Goal: Task Accomplishment & Management: Complete application form

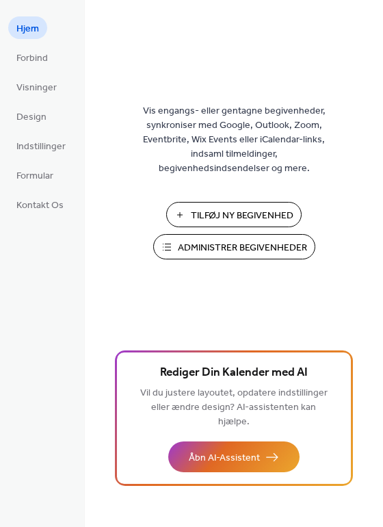
click at [239, 214] on span "Tilføj Ny Begivenhed" at bounding box center [242, 216] width 103 height 14
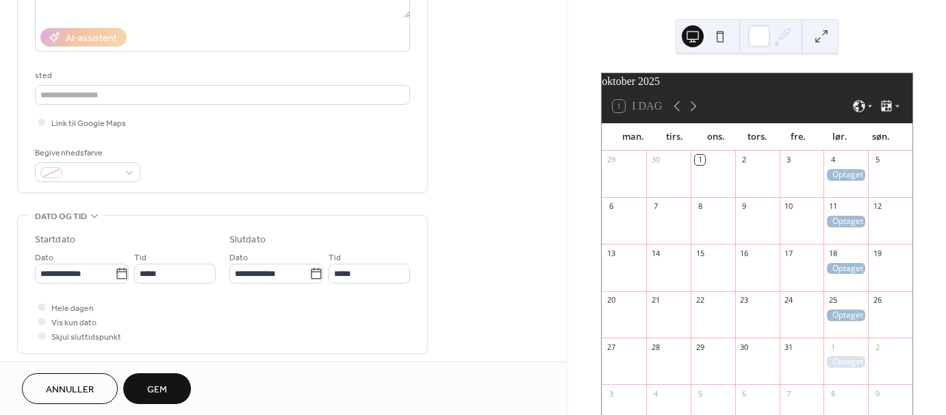
scroll to position [274, 0]
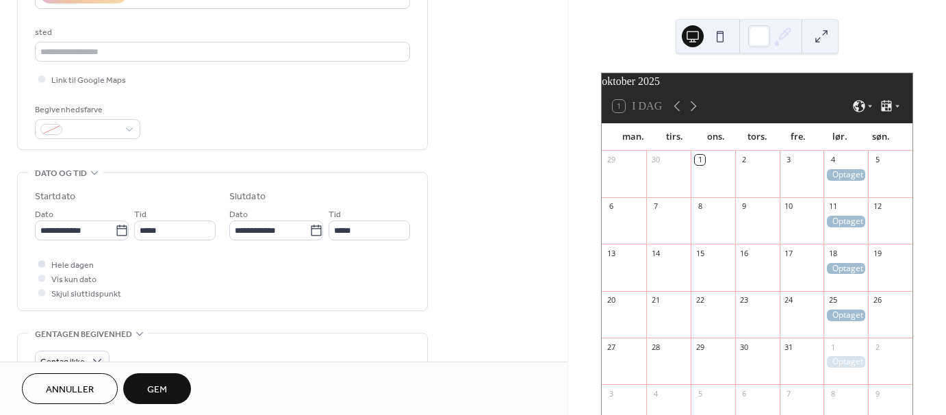
type input "*******"
click at [41, 261] on div at bounding box center [41, 263] width 7 height 7
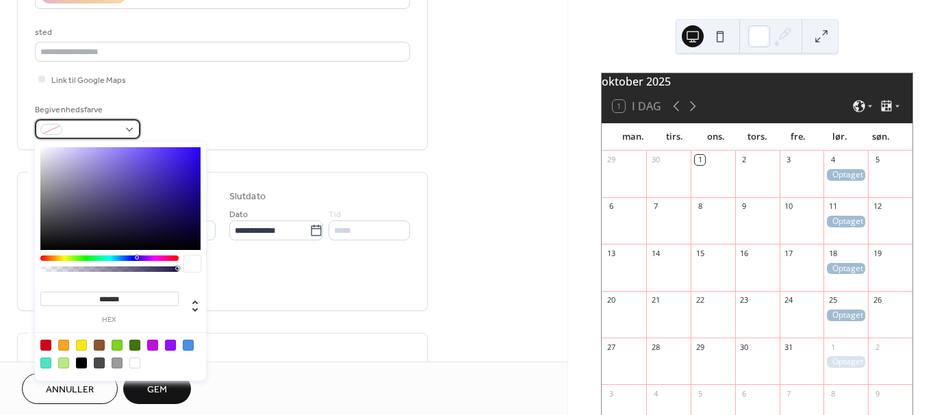
click at [130, 129] on div at bounding box center [87, 129] width 105 height 20
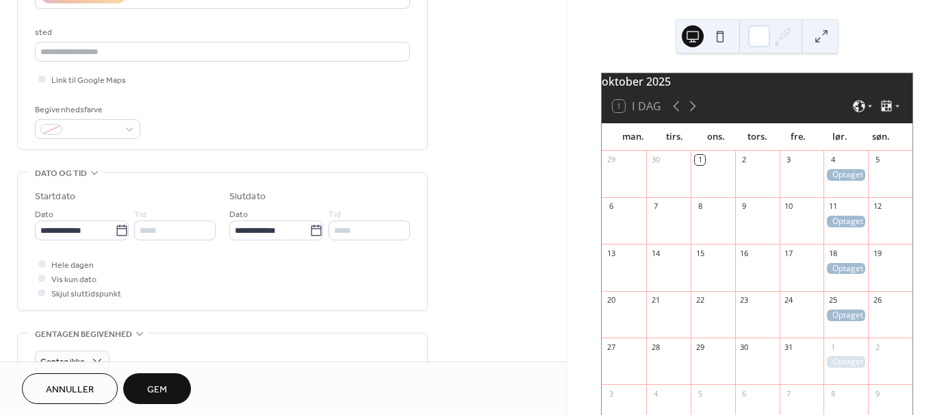
click at [258, 108] on div "Begivenhedsfarve" at bounding box center [222, 121] width 375 height 36
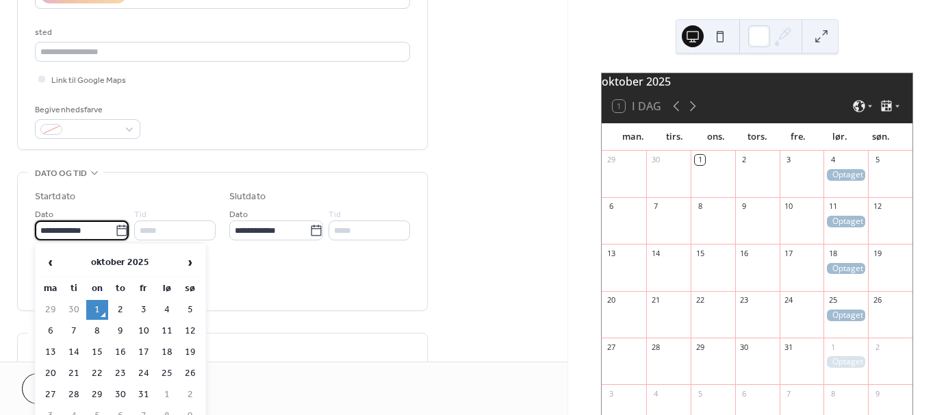
click at [76, 227] on input "**********" at bounding box center [75, 230] width 80 height 20
click at [188, 263] on span "›" at bounding box center [190, 261] width 21 height 27
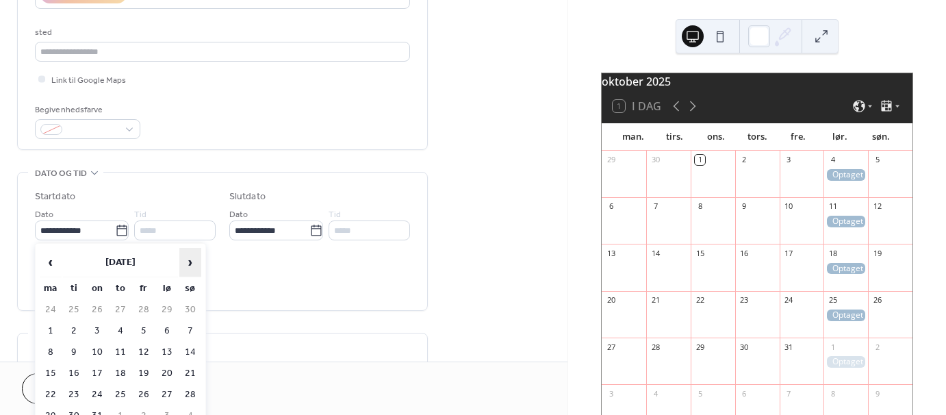
click at [188, 263] on span "›" at bounding box center [190, 261] width 21 height 27
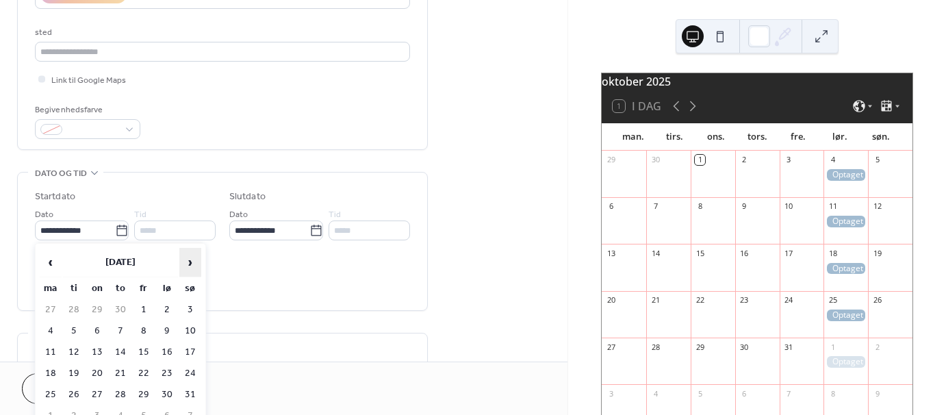
click at [188, 263] on span "›" at bounding box center [190, 261] width 21 height 27
click at [187, 263] on span "›" at bounding box center [190, 261] width 21 height 27
click at [186, 264] on span "›" at bounding box center [190, 261] width 21 height 27
click at [167, 304] on td "5" at bounding box center [167, 310] width 22 height 20
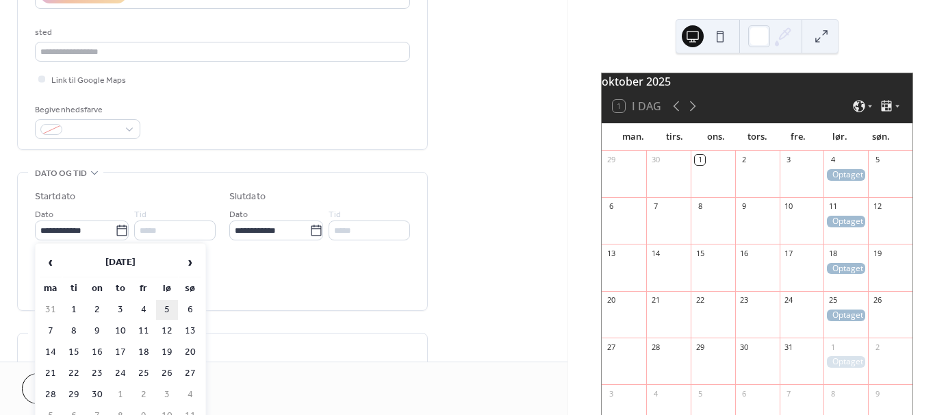
type input "**********"
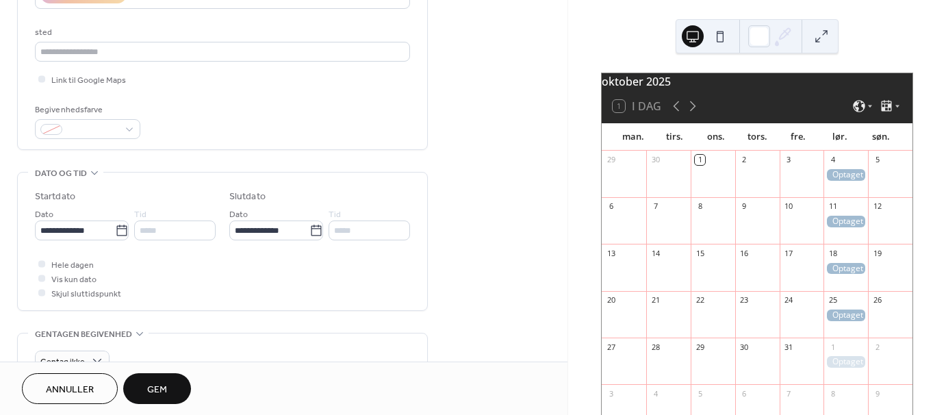
click at [158, 386] on span "Gem" at bounding box center [157, 390] width 20 height 14
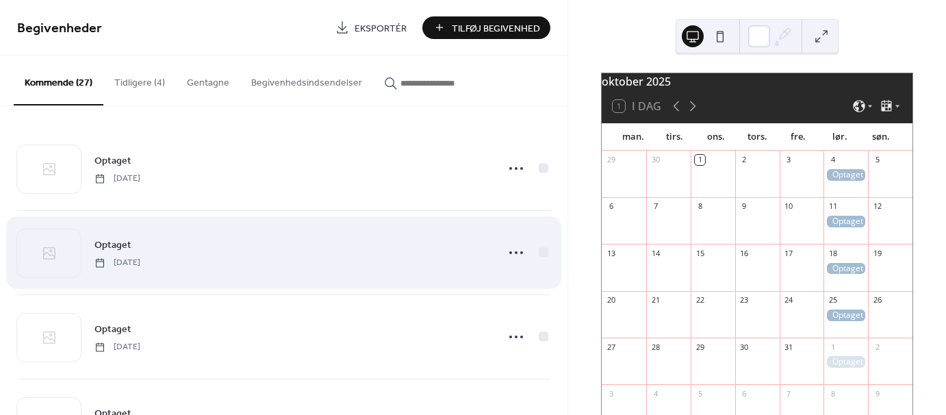
click at [457, 259] on div "Optaget lørdag, oktober 11, 2025" at bounding box center [291, 252] width 394 height 31
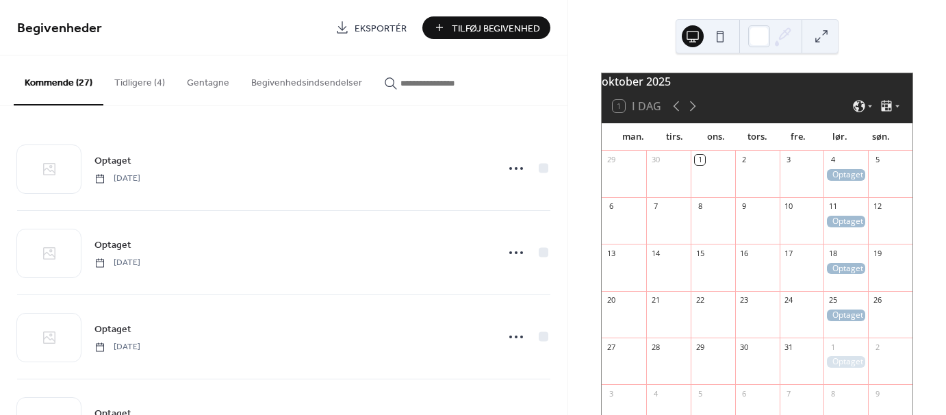
drag, startPoint x: 689, startPoint y: 113, endPoint x: 643, endPoint y: 35, distance: 90.2
click at [643, 35] on div "oktober 2025 1 I dag man. tirs. ons. tors. fre. lør. søn. 29 30 1 2 3 4 5 6 7 8…" at bounding box center [757, 207] width 378 height 415
click at [689, 114] on icon at bounding box center [692, 106] width 16 height 16
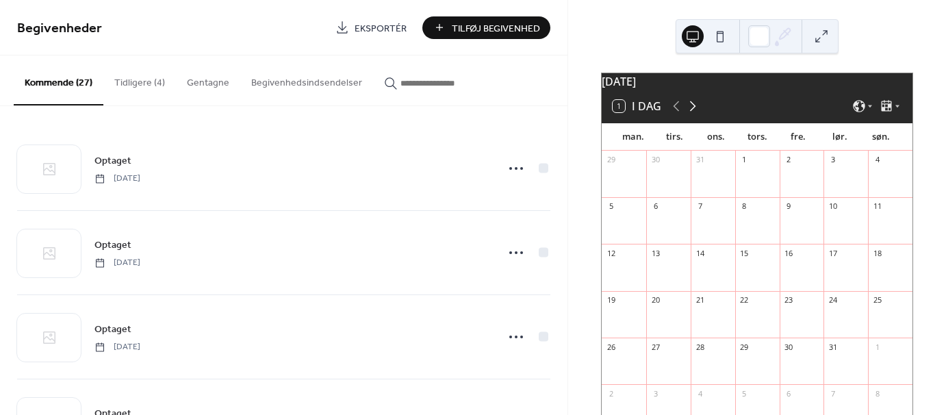
click at [689, 114] on icon at bounding box center [692, 106] width 16 height 16
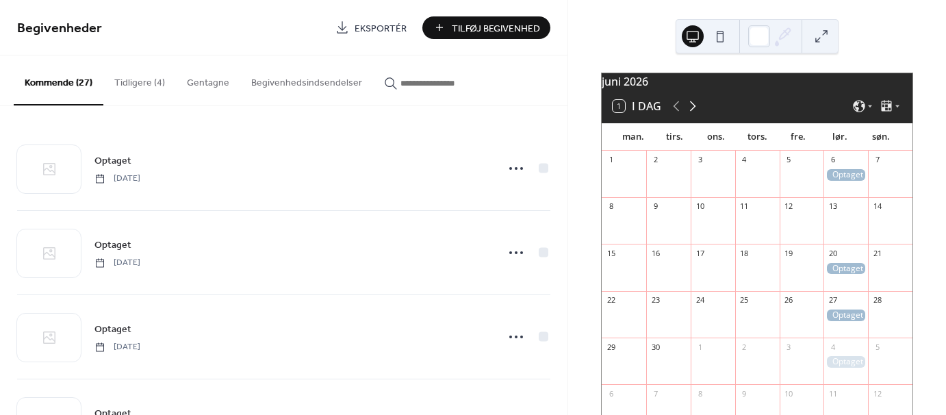
click at [689, 114] on icon at bounding box center [692, 106] width 16 height 16
click at [508, 25] on span "Tilføj Begivenhed" at bounding box center [496, 28] width 88 height 14
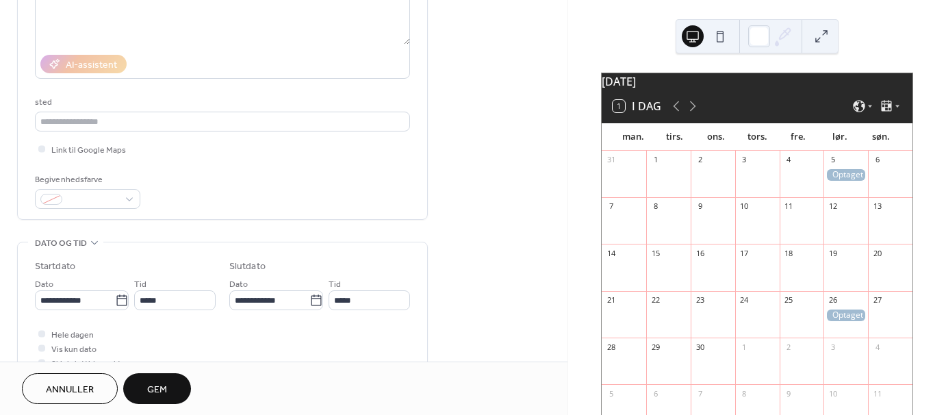
scroll to position [205, 0]
type input "*******"
click at [52, 332] on span "Hele dagen" at bounding box center [72, 333] width 42 height 14
click at [88, 300] on input "**********" at bounding box center [75, 299] width 80 height 20
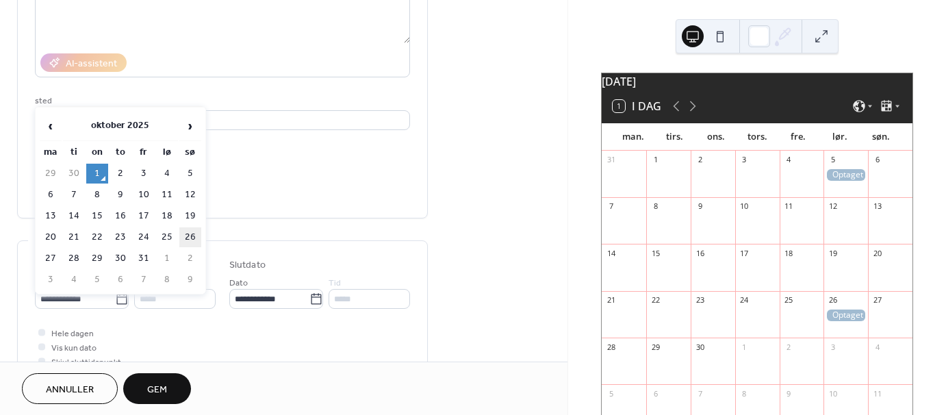
click at [190, 232] on td "26" at bounding box center [190, 237] width 22 height 20
type input "**********"
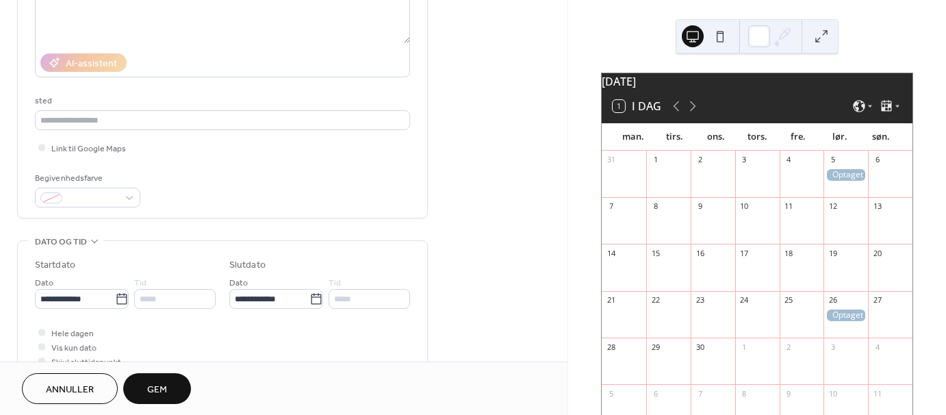
click at [164, 383] on span "Gem" at bounding box center [157, 390] width 20 height 14
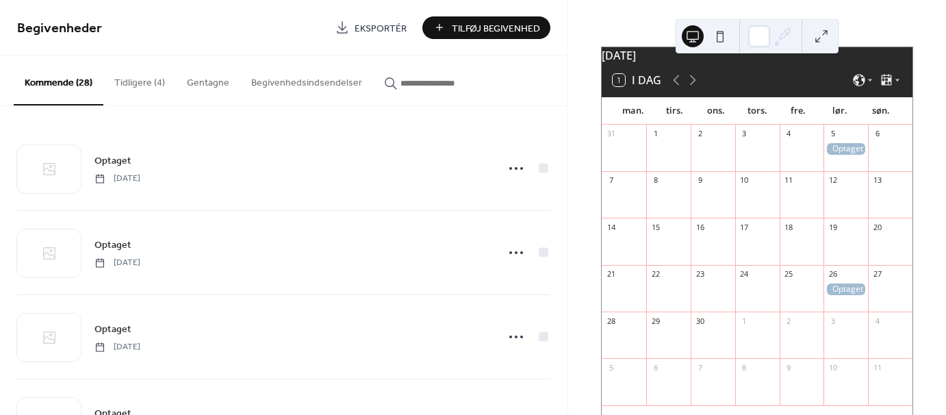
scroll to position [23, 0]
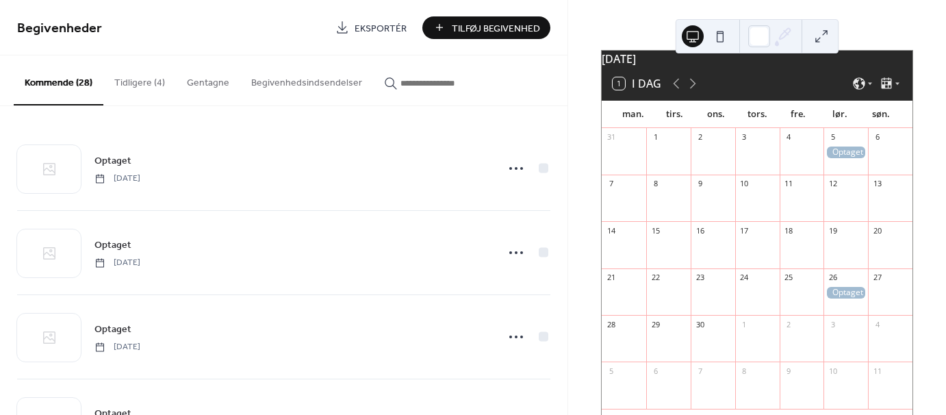
click at [641, 90] on button "1 I dag" at bounding box center [637, 83] width 58 height 19
